Goal: Find specific page/section: Find specific page/section

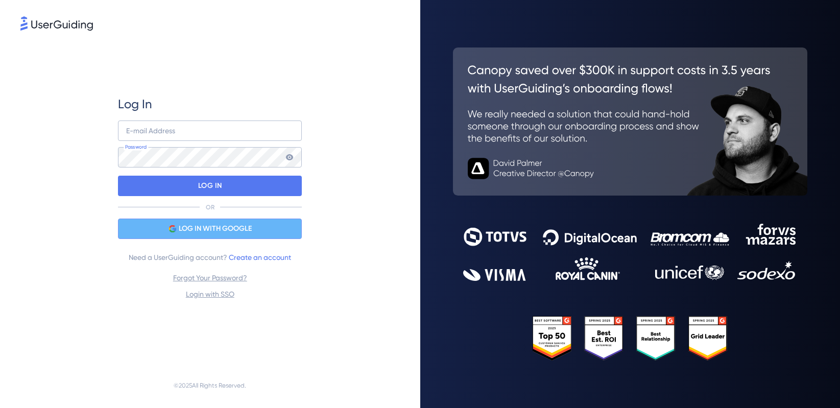
click at [210, 234] on span "LOG IN WITH GOOGLE" at bounding box center [215, 229] width 73 height 12
click at [226, 230] on span "LOG IN WITH GOOGLE" at bounding box center [215, 229] width 73 height 12
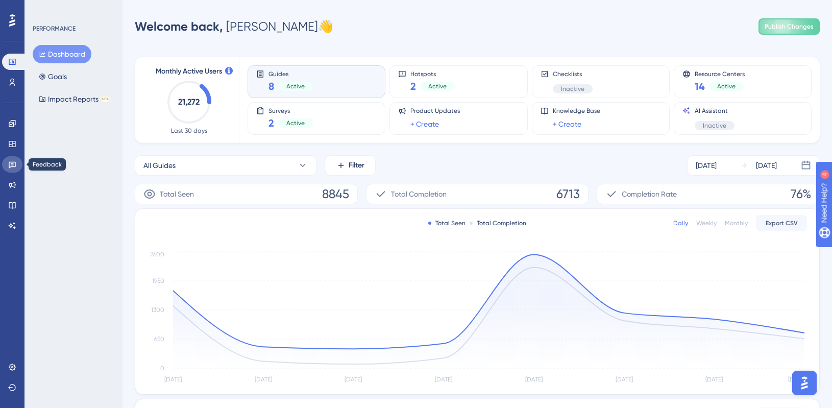
click at [9, 166] on icon at bounding box center [12, 165] width 7 height 7
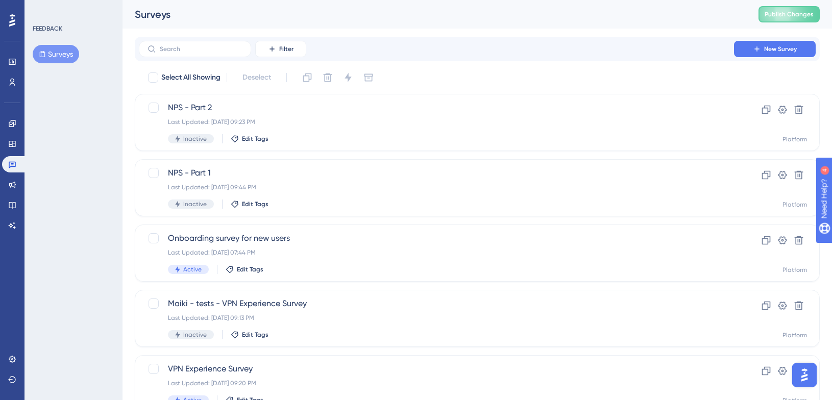
click at [11, 119] on div "You Unlocked a Reward! Share your experience on G2 and claim your $100 gift car…" at bounding box center [421, 180] width 840 height 408
click at [10, 0] on html "You Unlocked a Reward! Share your experience on G2 and claim your $100 gift car…" at bounding box center [421, 180] width 840 height 408
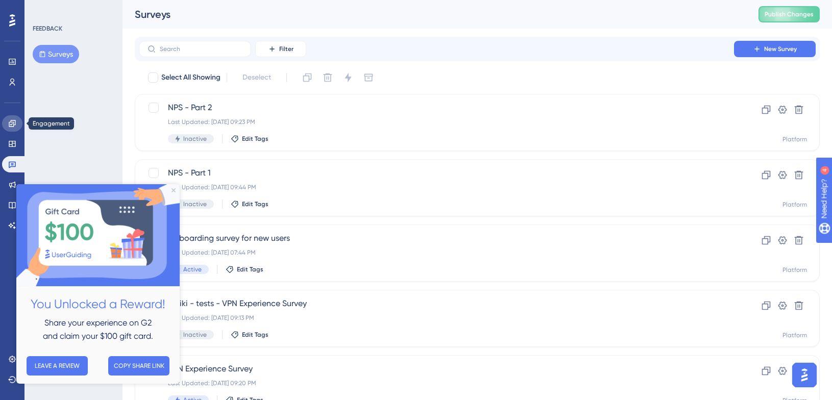
click at [13, 125] on icon at bounding box center [12, 123] width 8 height 8
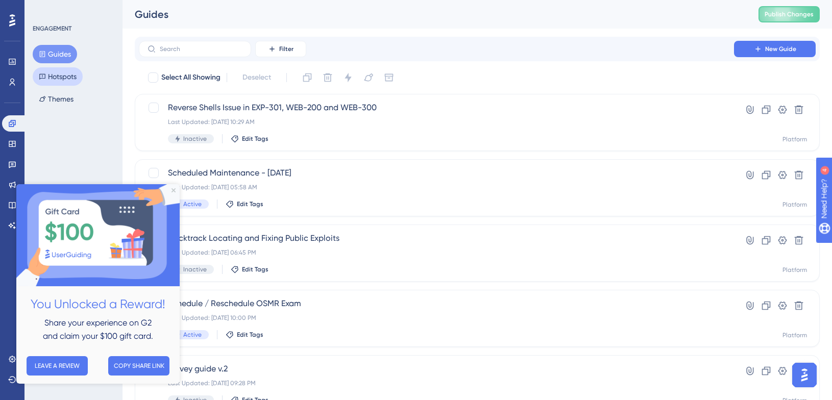
click at [65, 77] on button "Hotspots" at bounding box center [58, 76] width 50 height 18
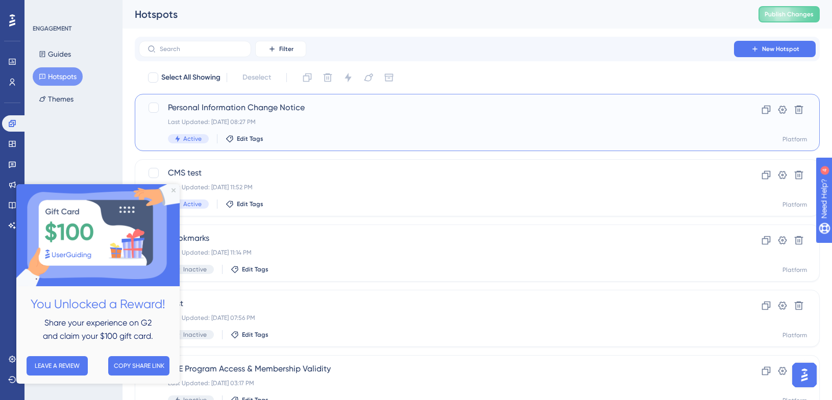
click at [414, 122] on div "Last Updated: [DATE] 08:27 PM" at bounding box center [436, 122] width 537 height 8
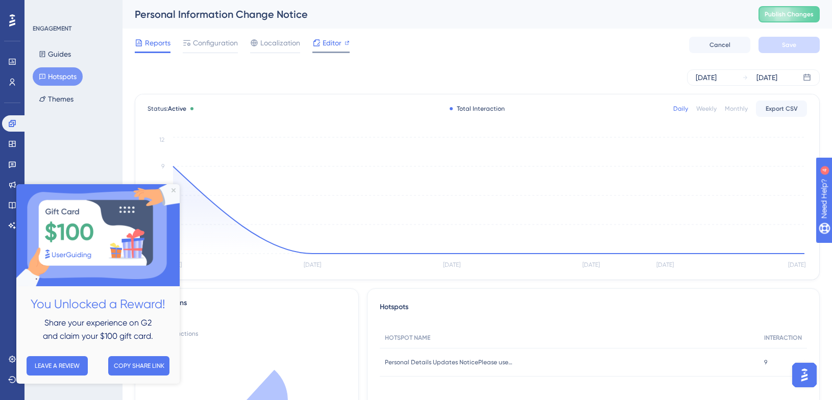
click at [330, 43] on span "Editor" at bounding box center [332, 43] width 19 height 12
